Goal: Ask a question

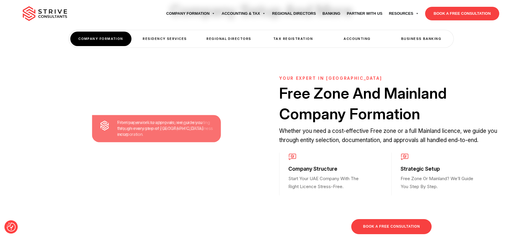
scroll to position [239, 0]
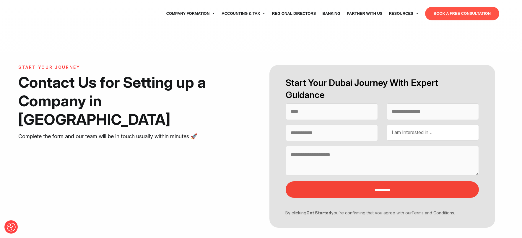
select select "Contact form"
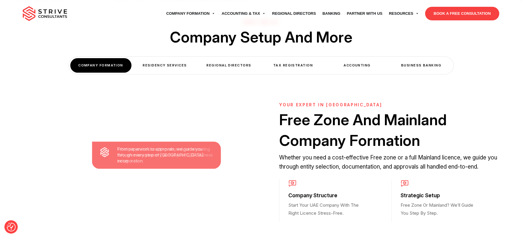
scroll to position [256, 0]
